Goal: Transaction & Acquisition: Purchase product/service

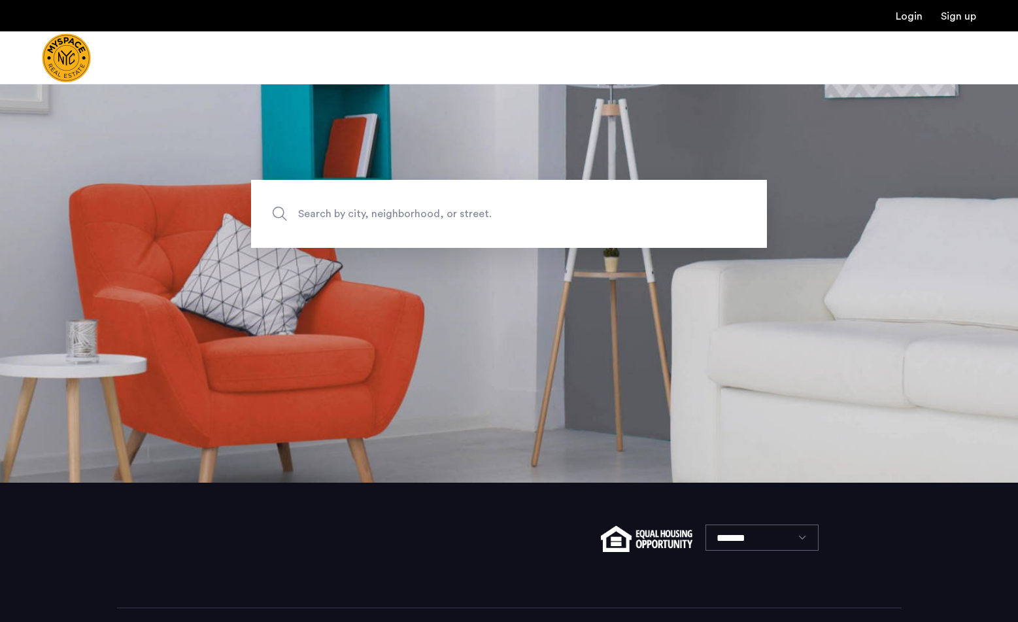
scroll to position [169, 0]
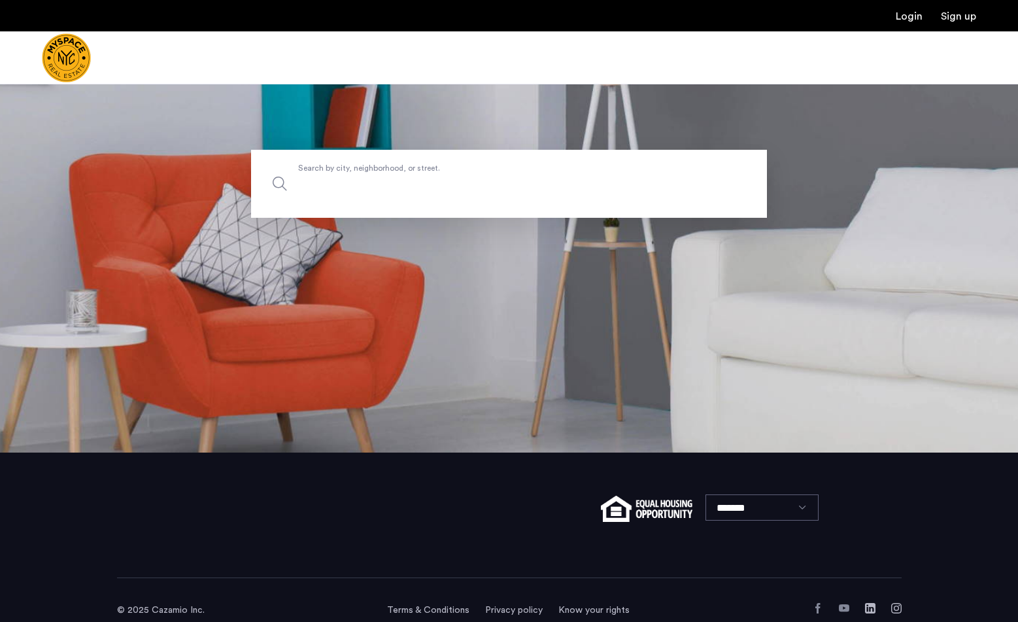
click at [526, 172] on input "Search by city, neighborhood, or street." at bounding box center [509, 184] width 516 height 68
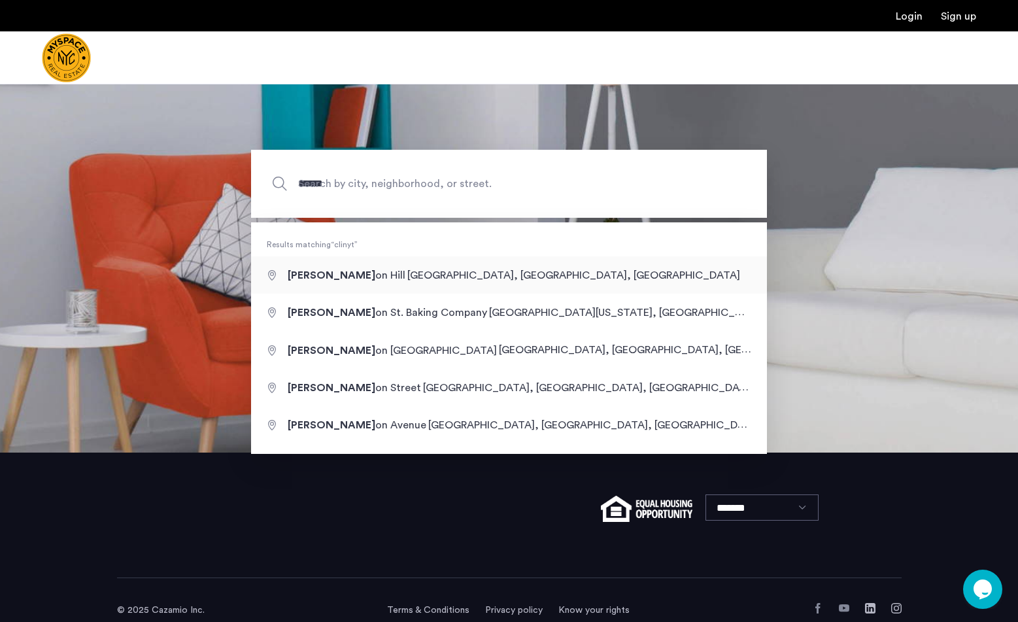
type input "**********"
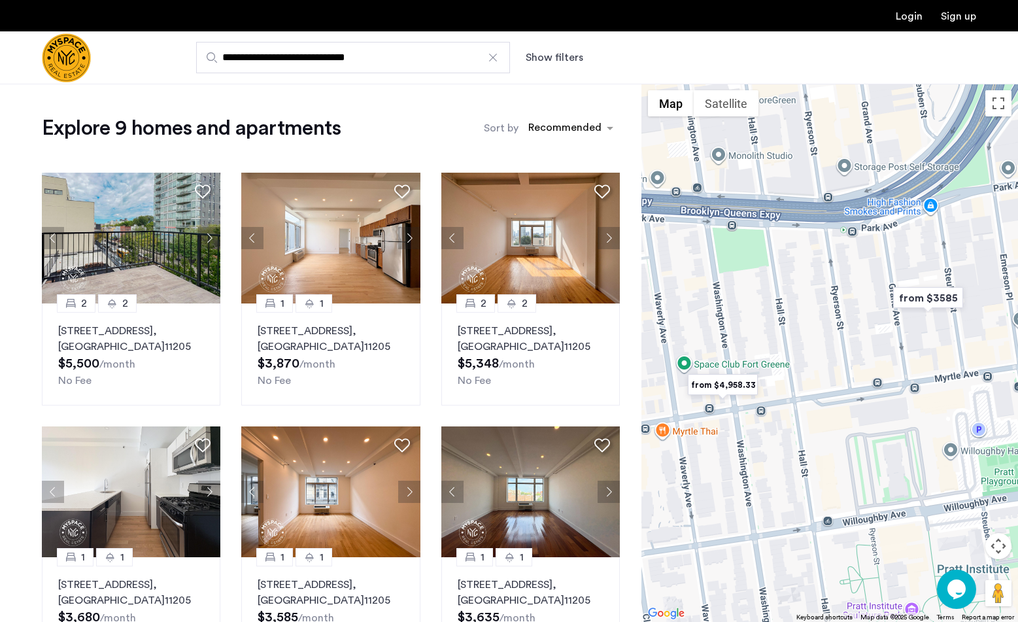
click at [545, 116] on div "Sort by Recommended" at bounding box center [552, 128] width 136 height 26
click at [545, 118] on div "Recommended" at bounding box center [563, 128] width 82 height 21
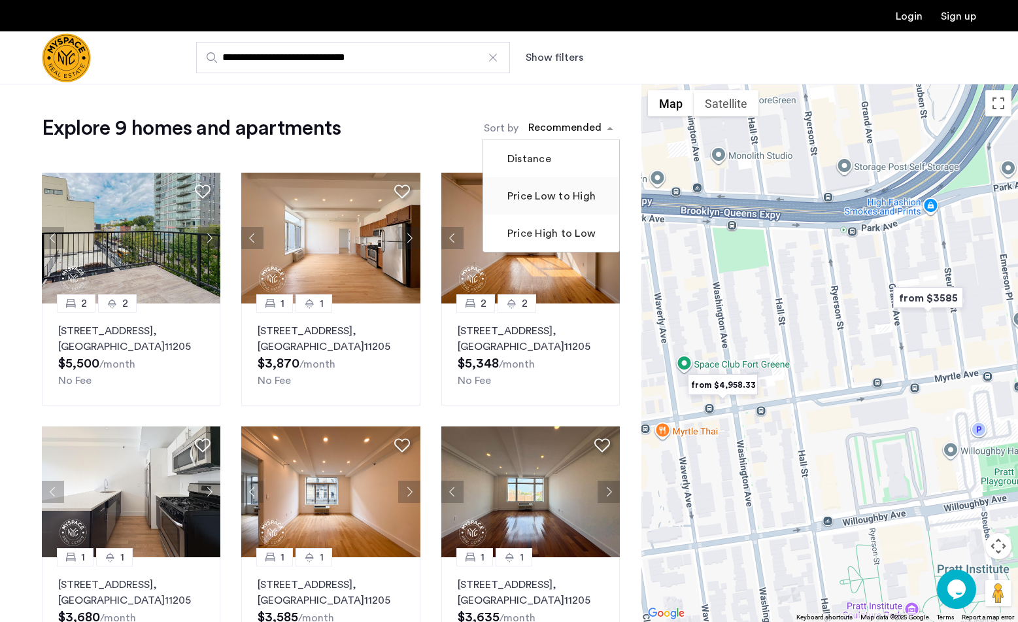
click at [548, 199] on label "Price Low to High" at bounding box center [550, 196] width 91 height 16
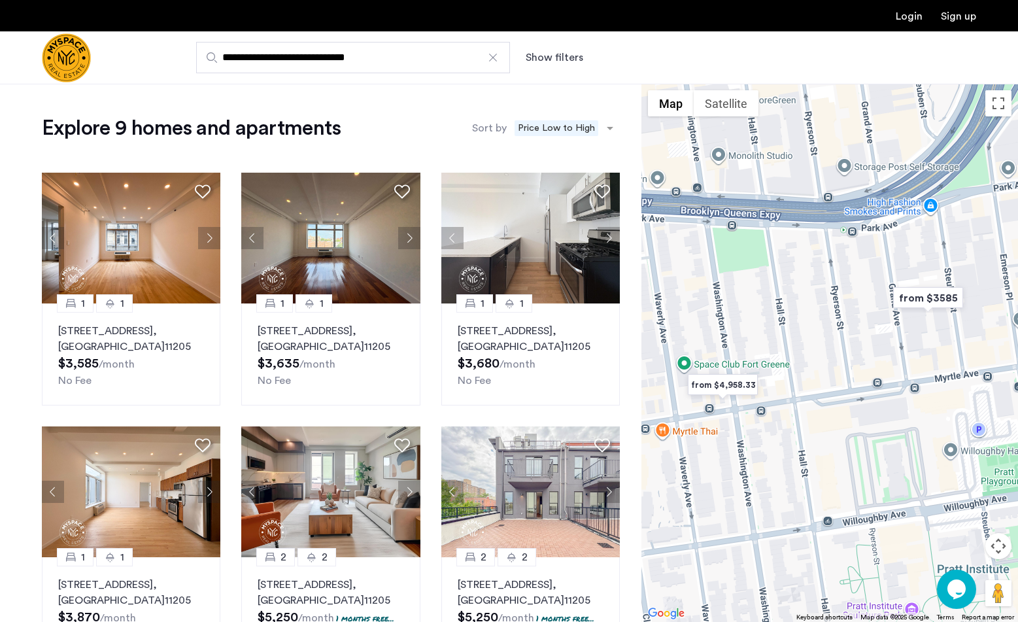
click at [494, 61] on div at bounding box center [492, 57] width 13 height 13
click at [494, 61] on input "**********" at bounding box center [353, 57] width 314 height 31
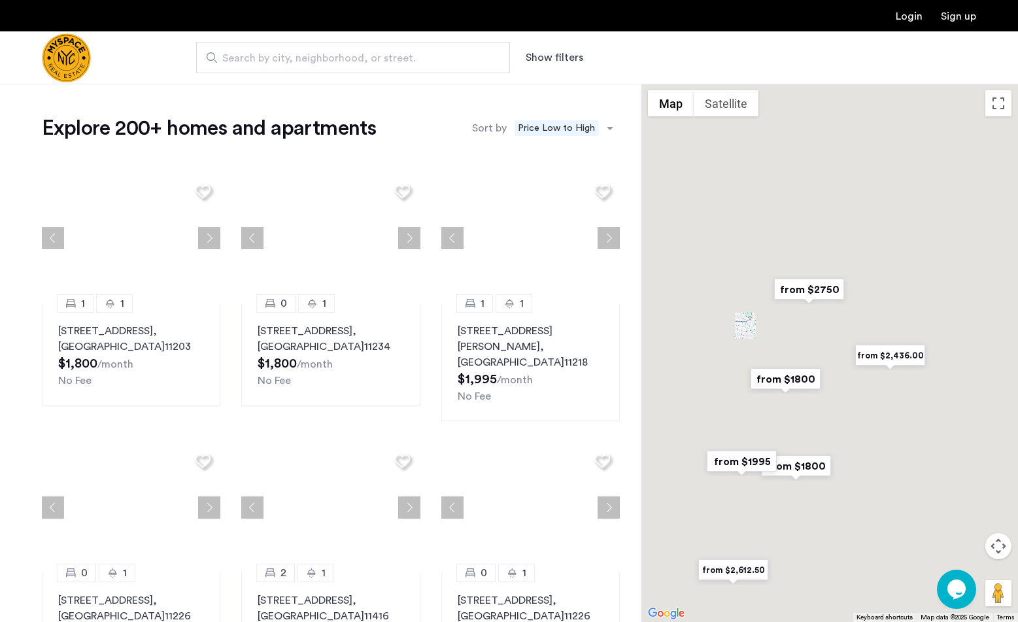
click at [412, 61] on span "Search by city, neighborhood, or street." at bounding box center [347, 58] width 251 height 16
click at [412, 61] on input "Search by city, neighborhood, or street." at bounding box center [353, 57] width 314 height 31
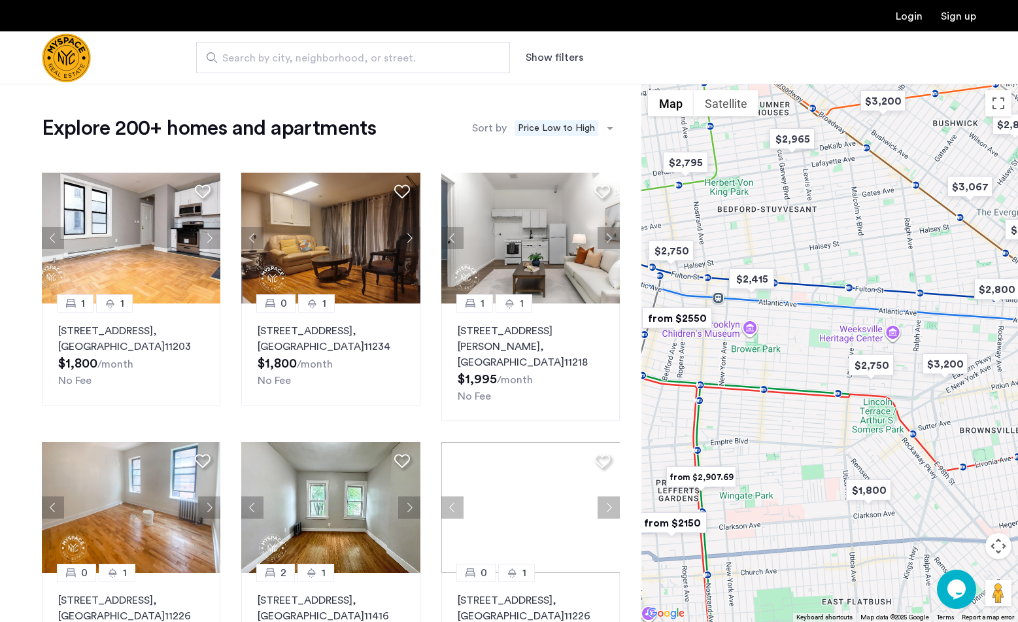
drag, startPoint x: 780, startPoint y: 297, endPoint x: 783, endPoint y: 326, distance: 28.9
click at [783, 326] on div at bounding box center [829, 353] width 377 height 538
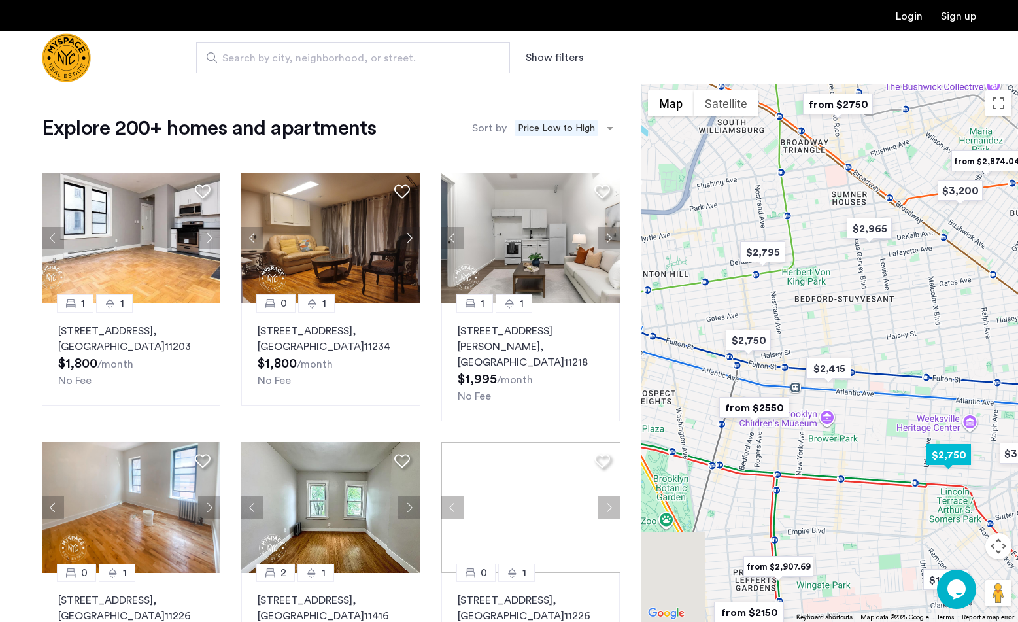
drag, startPoint x: 799, startPoint y: 320, endPoint x: 932, endPoint y: 455, distance: 189.5
click at [932, 455] on img "$2,750" at bounding box center [948, 454] width 56 height 29
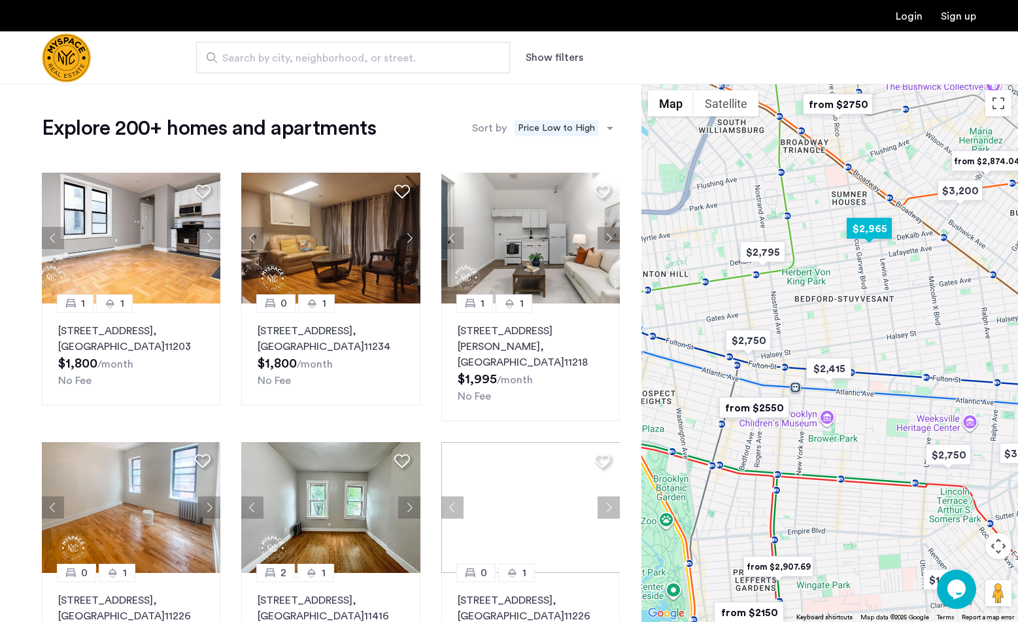
click at [871, 229] on img "$2,965" at bounding box center [869, 228] width 56 height 29
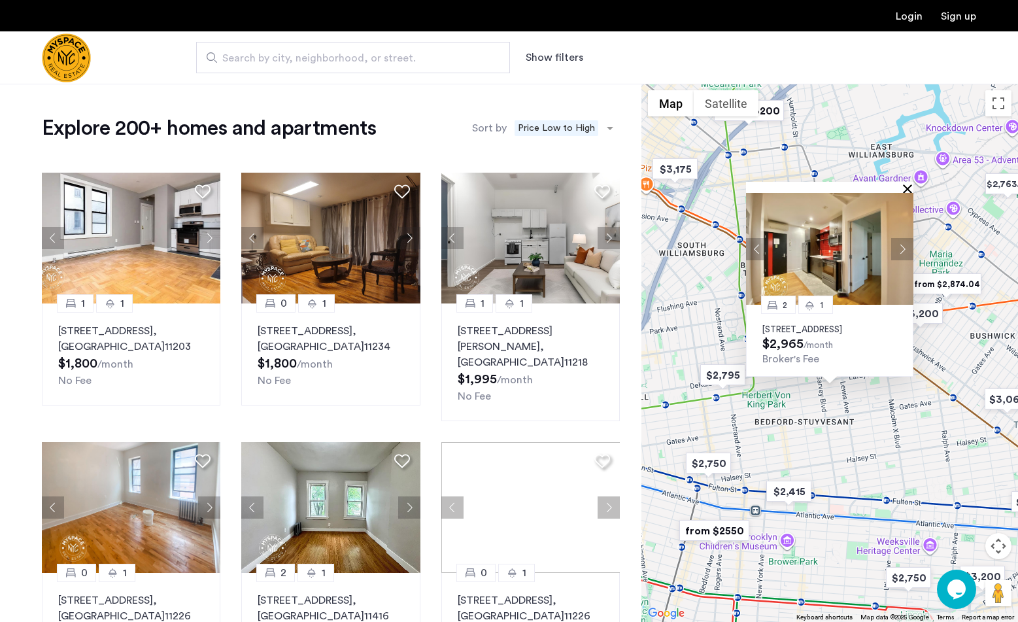
click at [907, 184] on button "Close" at bounding box center [909, 188] width 9 height 9
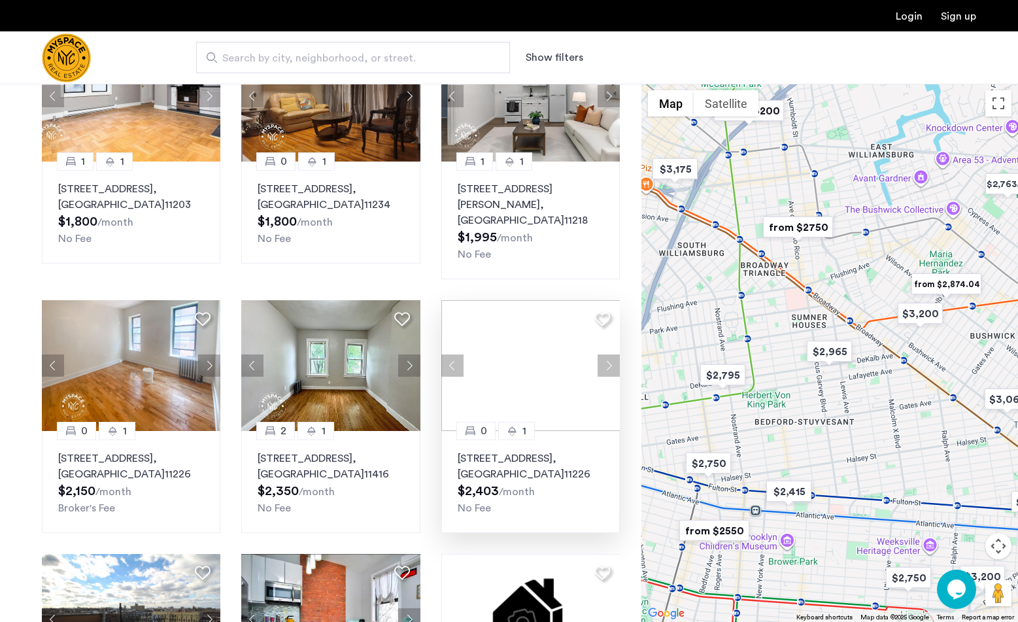
scroll to position [158, 0]
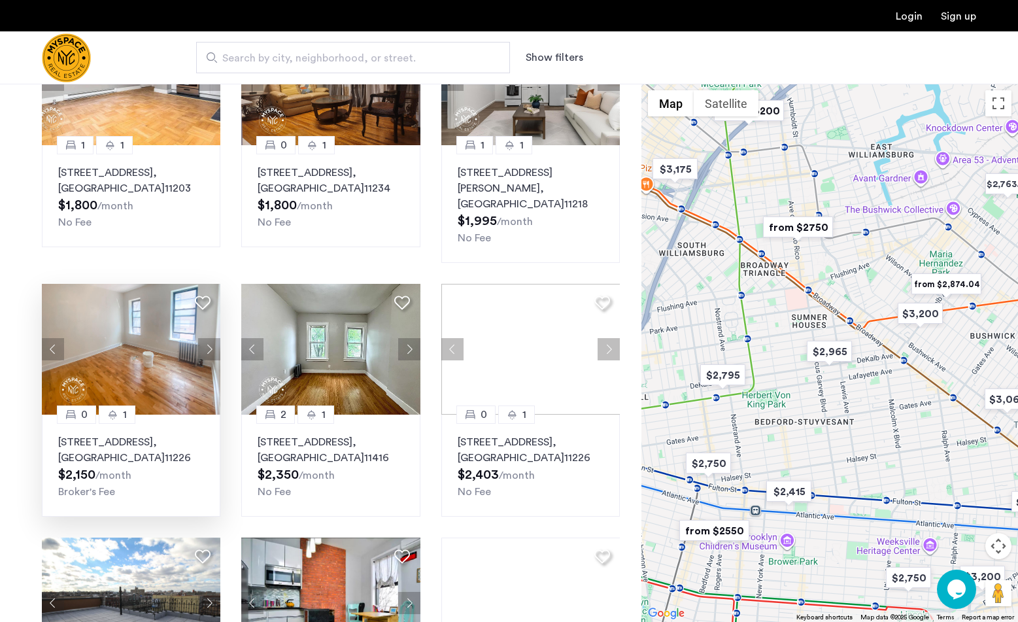
click at [134, 355] on img at bounding box center [131, 349] width 179 height 131
